Goal: Task Accomplishment & Management: Complete application form

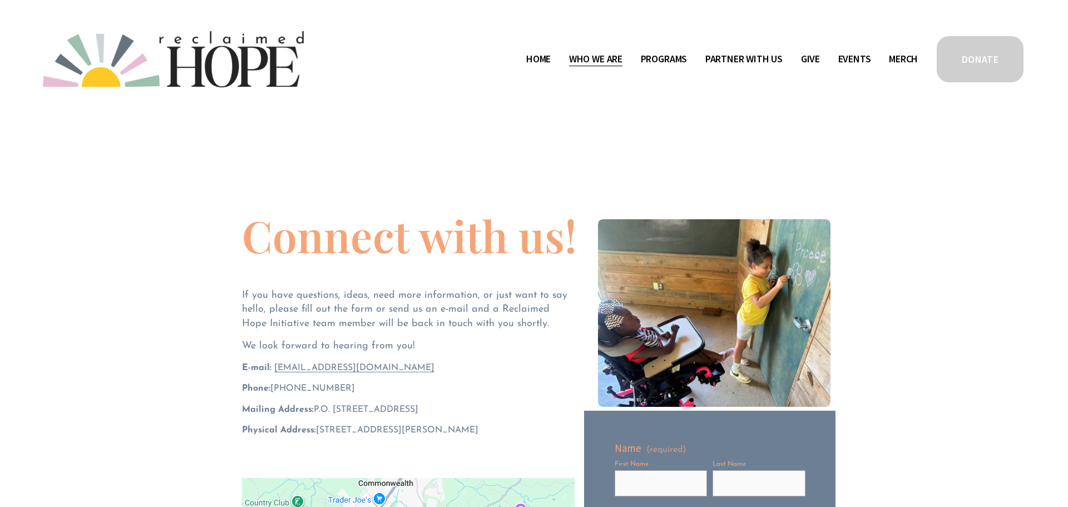
click at [0, 0] on span "Thrive Support Groups" at bounding box center [0, 0] width 0 height 0
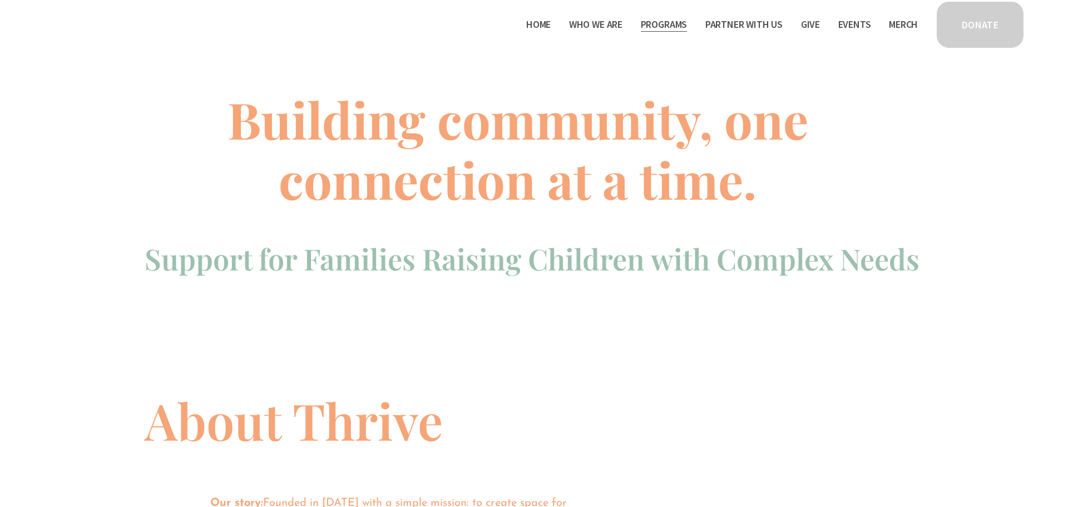
scroll to position [492, 0]
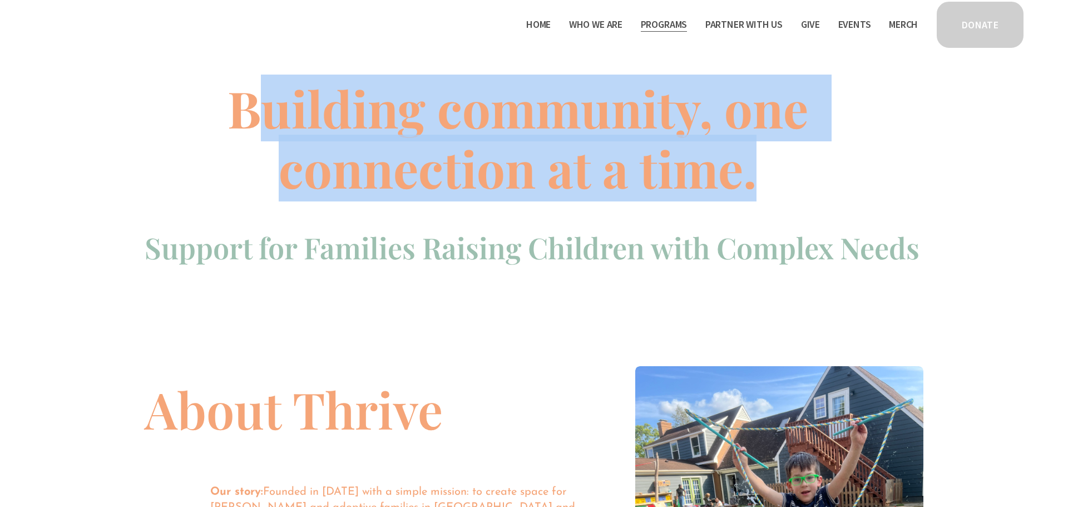
drag, startPoint x: 760, startPoint y: 181, endPoint x: 258, endPoint y: 114, distance: 506.4
click at [258, 114] on h1 "Building community, one connection at a time." at bounding box center [518, 138] width 746 height 120
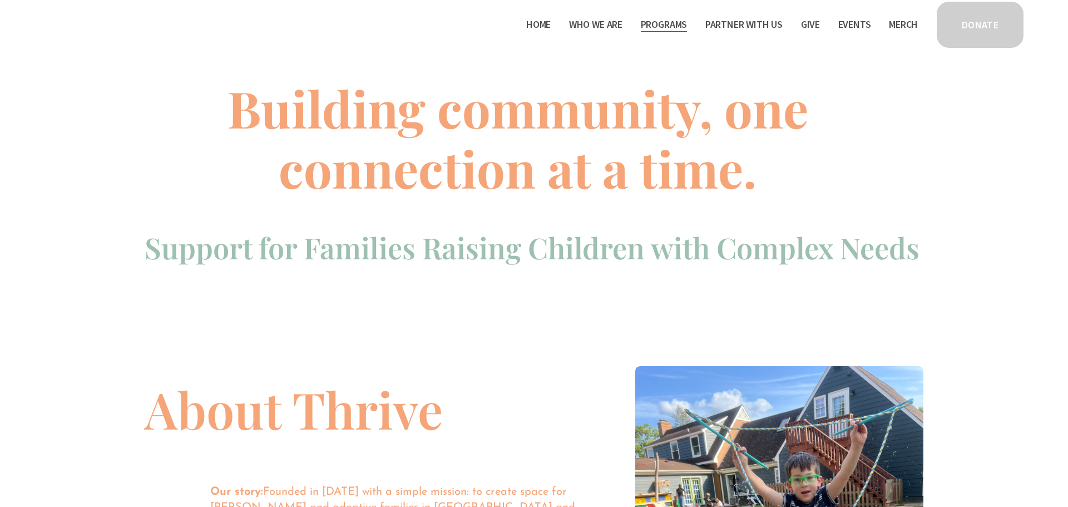
click at [878, 265] on span "Support for Families Raising Children with Complex Needs" at bounding box center [532, 247] width 775 height 38
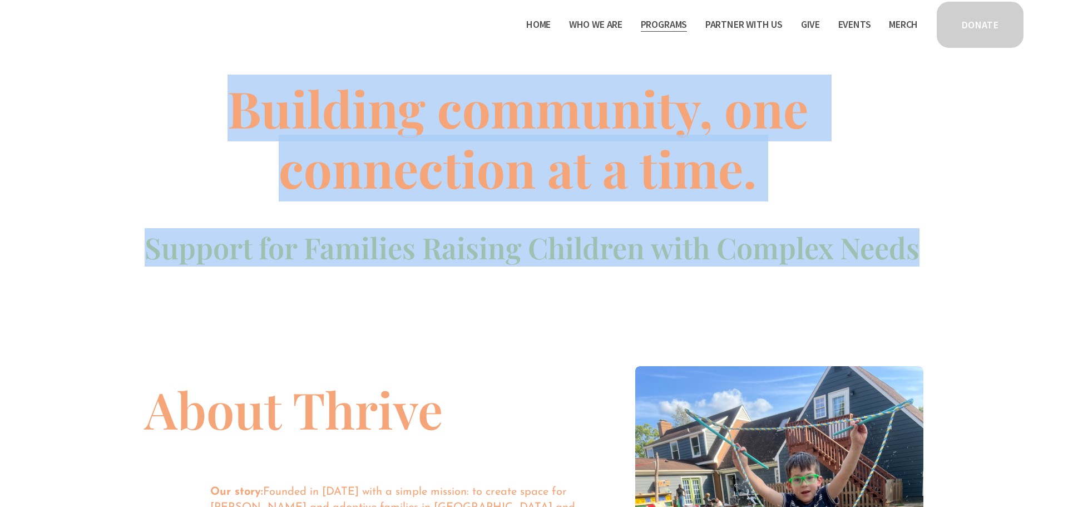
drag, startPoint x: 958, startPoint y: 255, endPoint x: 188, endPoint y: 115, distance: 782.0
click at [188, 115] on div "Building community, one connection at a time. Support for Families Raising Chil…" at bounding box center [534, 161] width 1068 height 223
copy div "Building community, one connection at a time. Support for Families Raising Chil…"
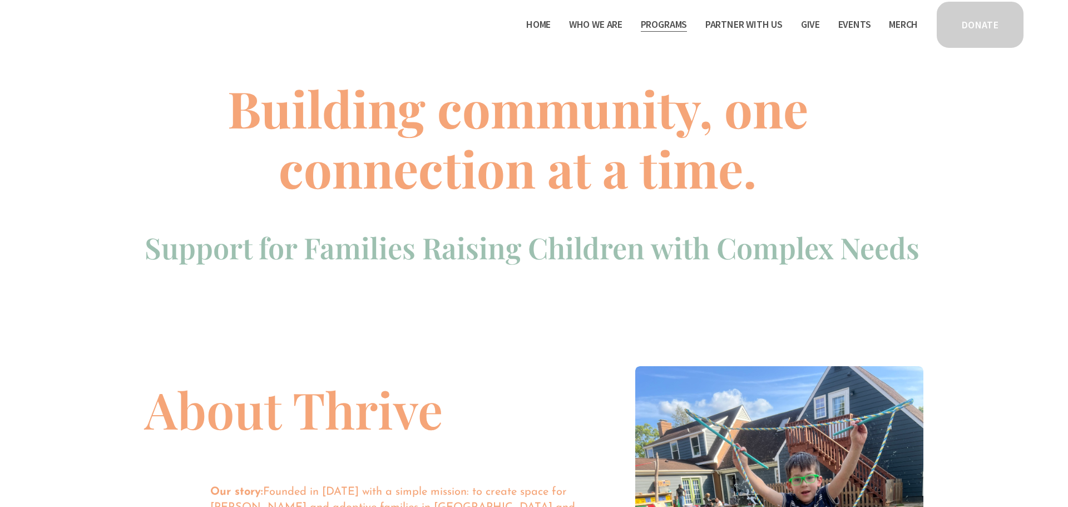
click at [418, 307] on div "Building community, one connection at a time. Support for Families Raising Chil…" at bounding box center [534, 161] width 1068 height 293
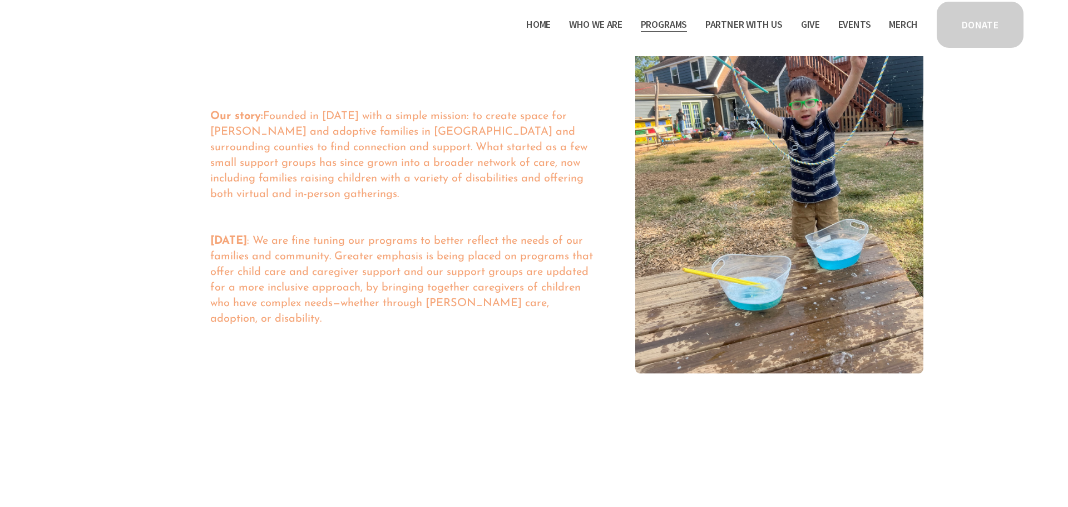
scroll to position [869, 0]
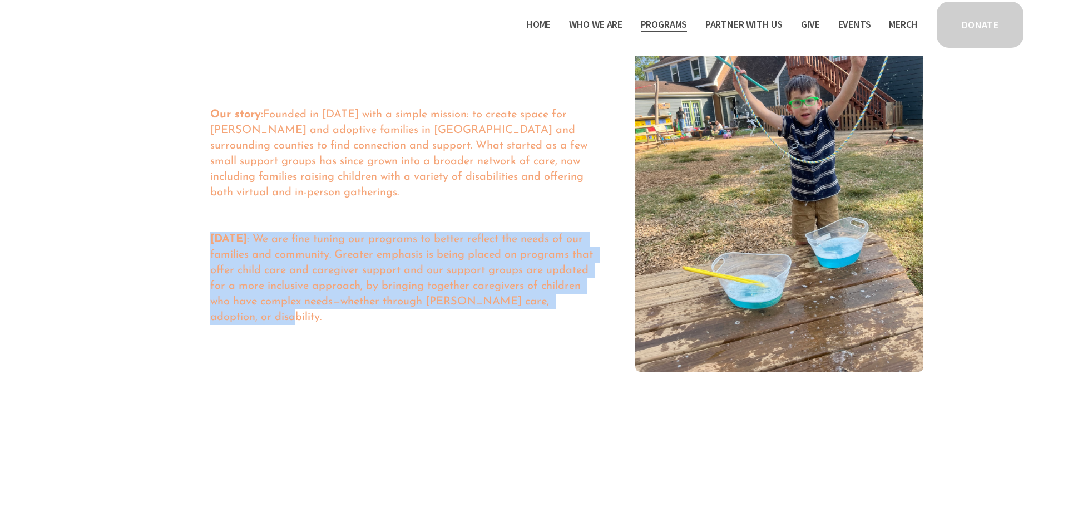
drag, startPoint x: 295, startPoint y: 322, endPoint x: 204, endPoint y: 224, distance: 133.4
click at [204, 224] on div "About Thrive Our story: Founded in 2018 with a simple mission: to create space …" at bounding box center [534, 169] width 1068 height 406
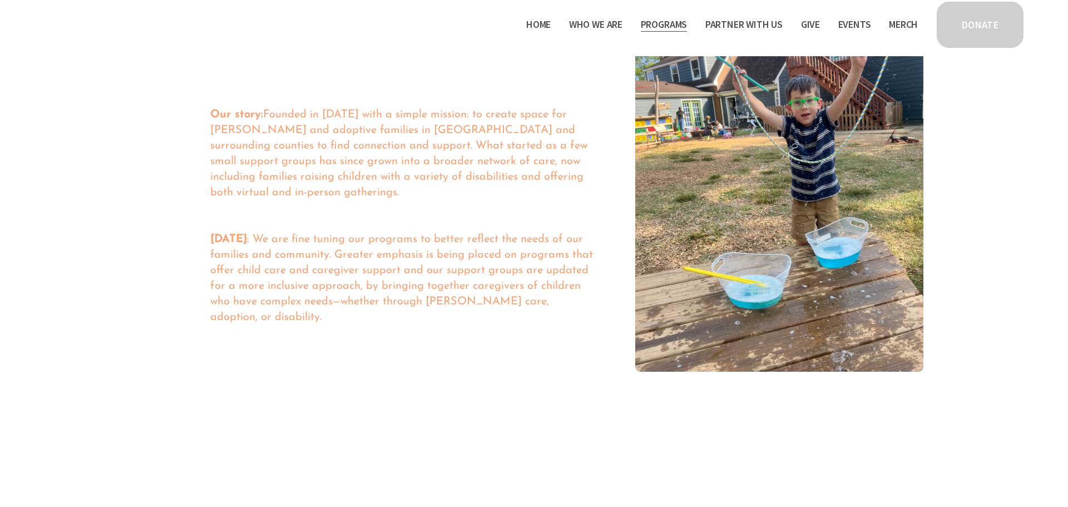
click at [317, 357] on div "About Thrive Our story: Founded in 2018 with a simple mission: to create space …" at bounding box center [534, 169] width 1068 height 406
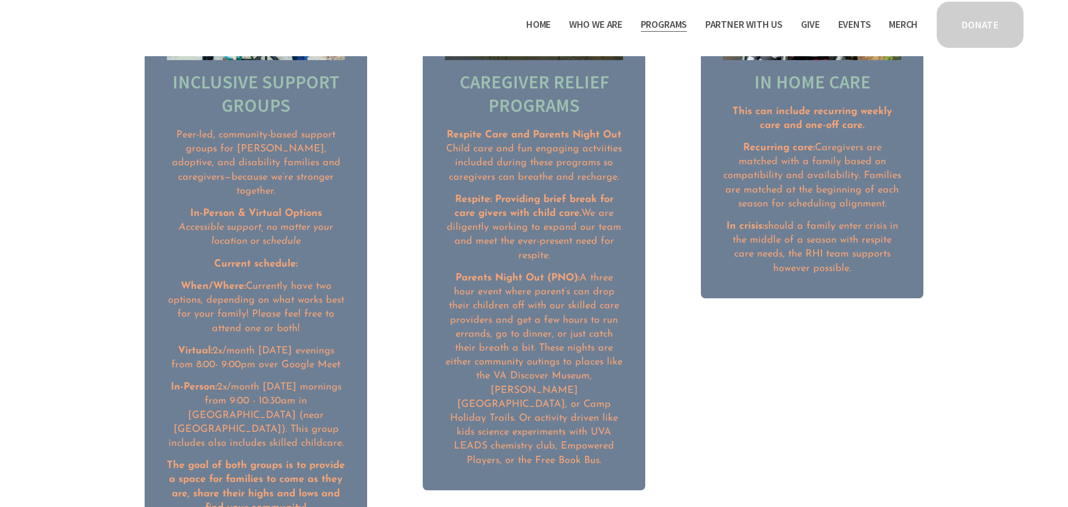
scroll to position [1572, 0]
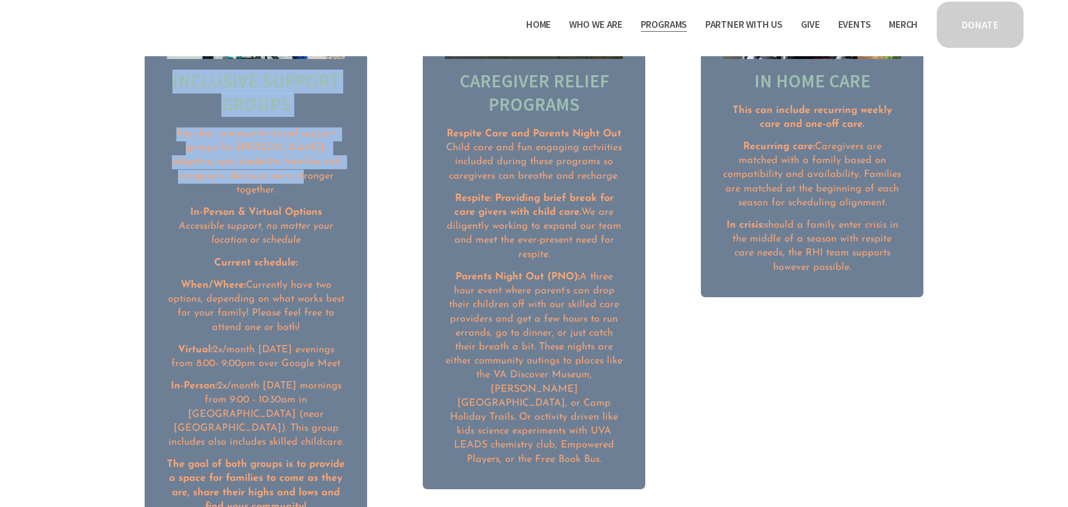
drag, startPoint x: 167, startPoint y: 78, endPoint x: 290, endPoint y: 174, distance: 156.3
click at [290, 174] on div "Inclusive Support Groups Peer-led, community-based support groups for foster, a…" at bounding box center [256, 292] width 178 height 445
click at [290, 174] on p "Peer-led, community-based support groups for foster, adoptive, and disability f…" at bounding box center [256, 162] width 178 height 70
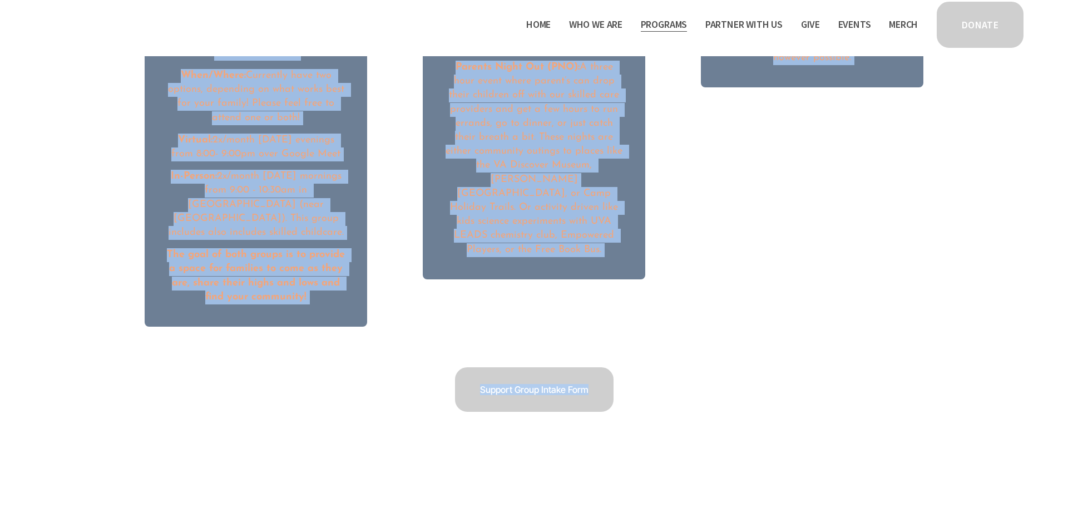
scroll to position [1818, 0]
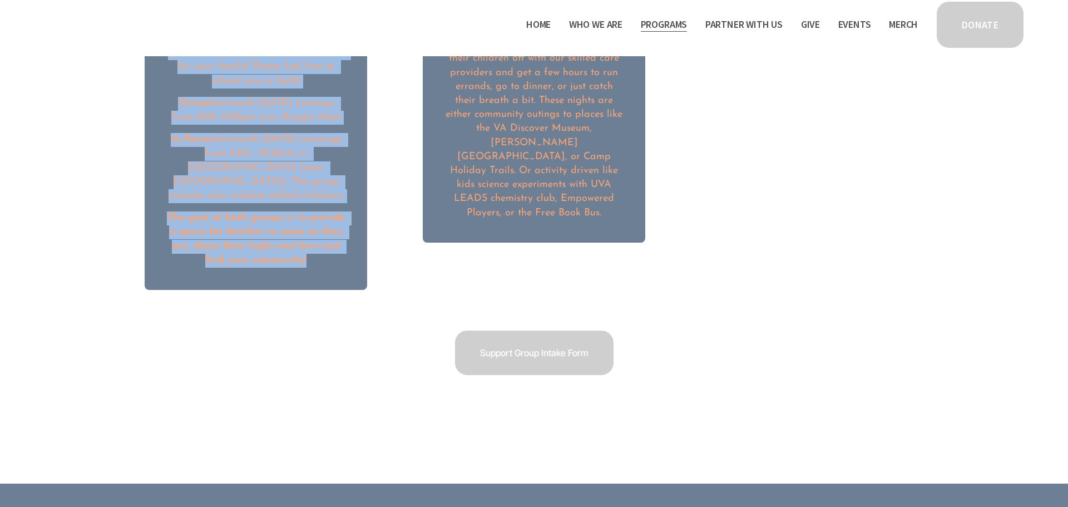
drag, startPoint x: 166, startPoint y: 135, endPoint x: 342, endPoint y: 239, distance: 204.3
click at [342, 239] on div "Peer-led, community-based support groups for foster, adoptive, and disability f…" at bounding box center [256, 74] width 178 height 387
copy div "Peer-led, community-based support groups for foster, adoptive, and disability f…"
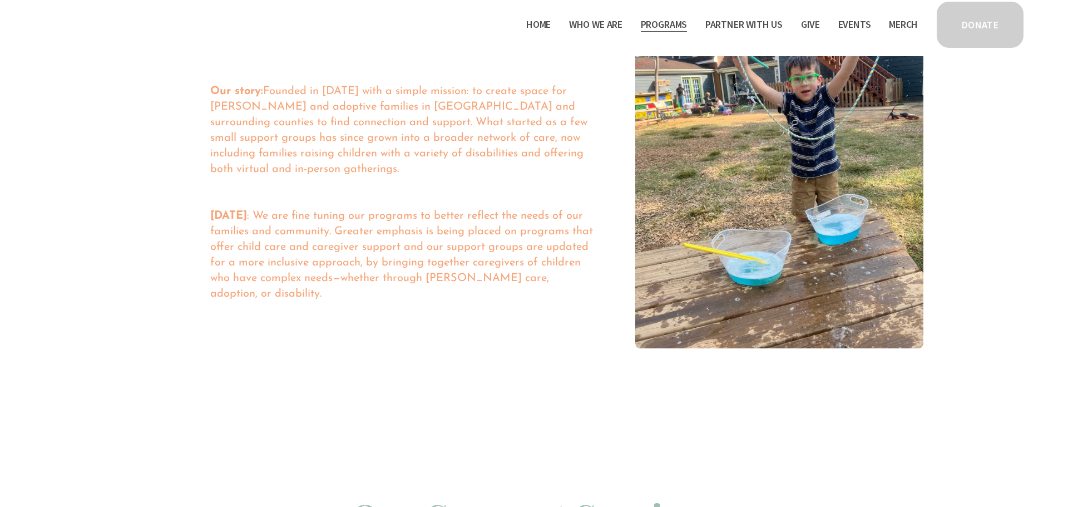
scroll to position [1882, 0]
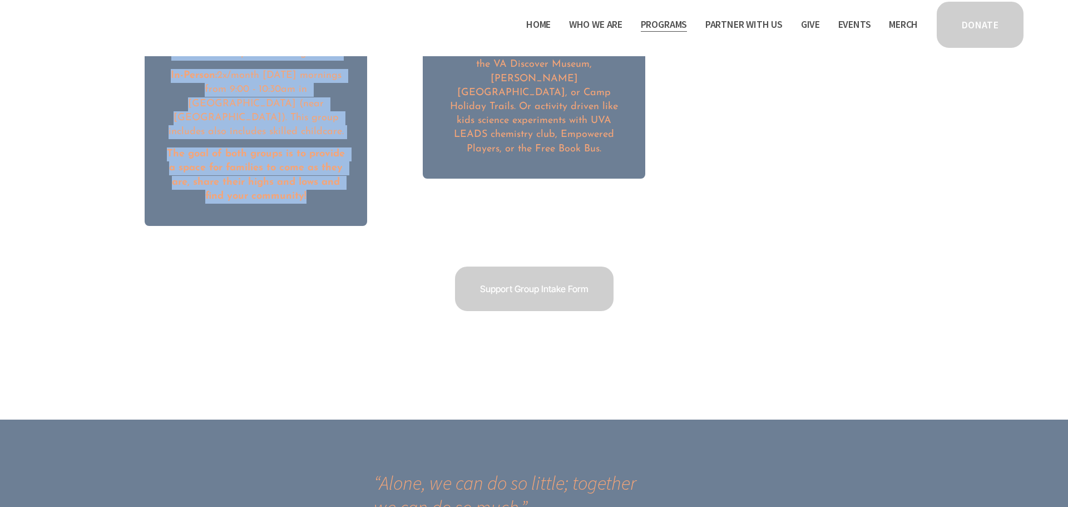
click at [559, 268] on link "Support Group Intake Form" at bounding box center [534, 289] width 162 height 48
